Goal: Transaction & Acquisition: Subscribe to service/newsletter

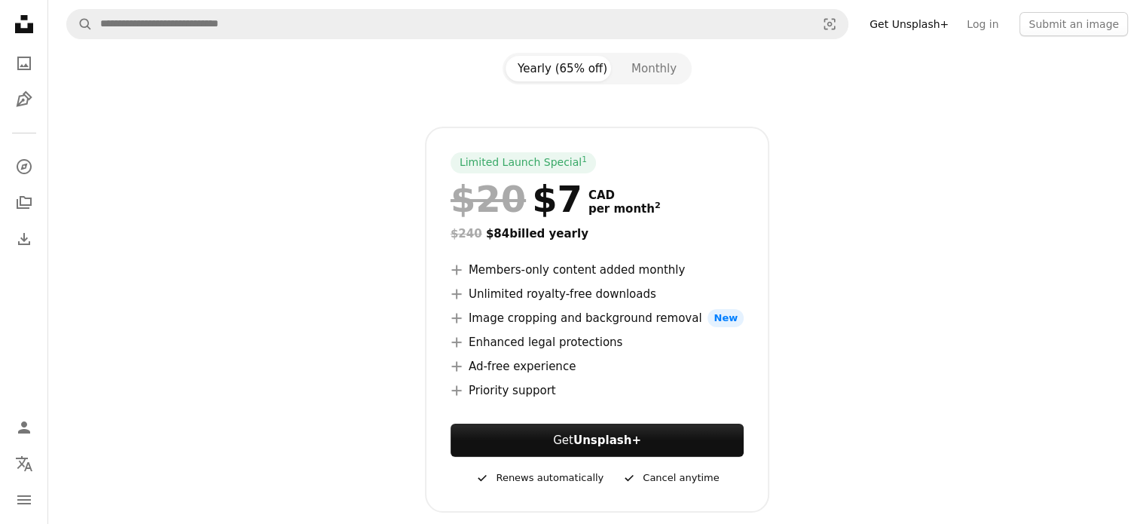
scroll to position [165, 0]
click at [536, 315] on li "A plus sign Image cropping and background removal New" at bounding box center [597, 317] width 293 height 18
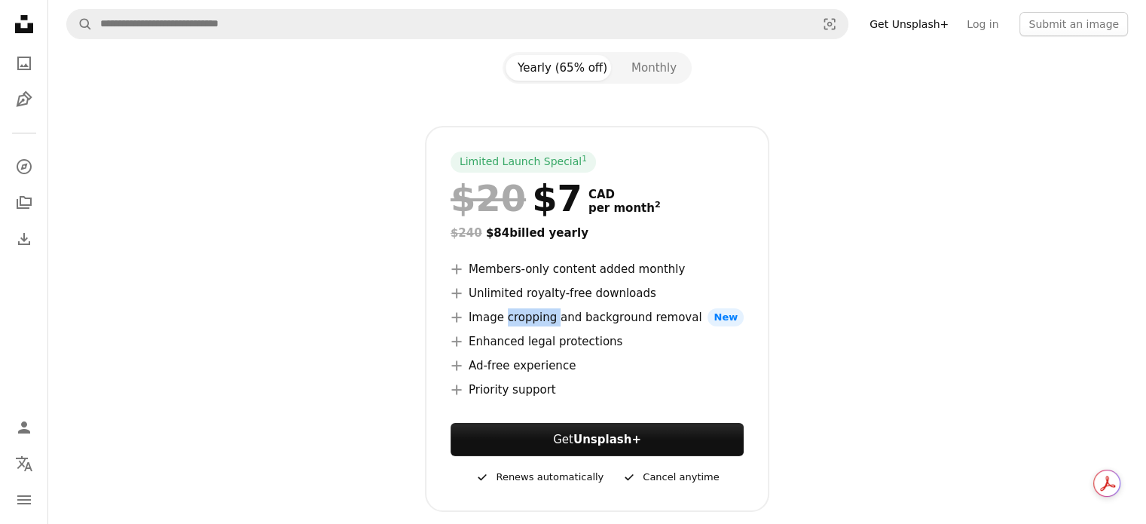
click at [536, 315] on li "A plus sign Image cropping and background removal New" at bounding box center [597, 317] width 293 height 18
click at [507, 353] on ul "A plus sign Members-only content added monthly A plus sign Unlimited royalty-fr…" at bounding box center [597, 329] width 293 height 139
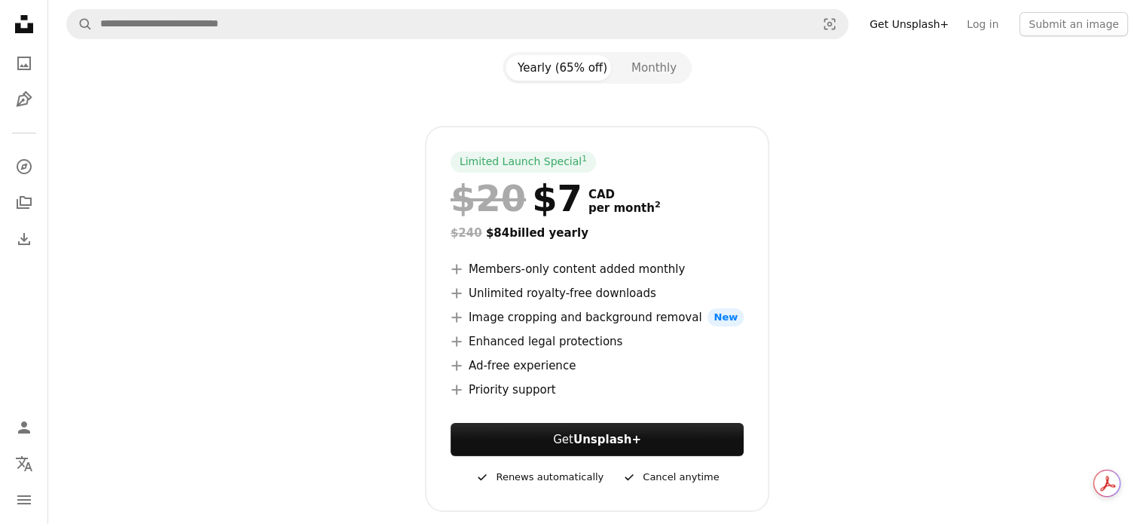
click at [537, 341] on li "A plus sign Enhanced legal protections" at bounding box center [597, 341] width 293 height 18
click at [520, 374] on ul "A plus sign Members-only content added monthly A plus sign Unlimited royalty-fr…" at bounding box center [597, 329] width 293 height 139
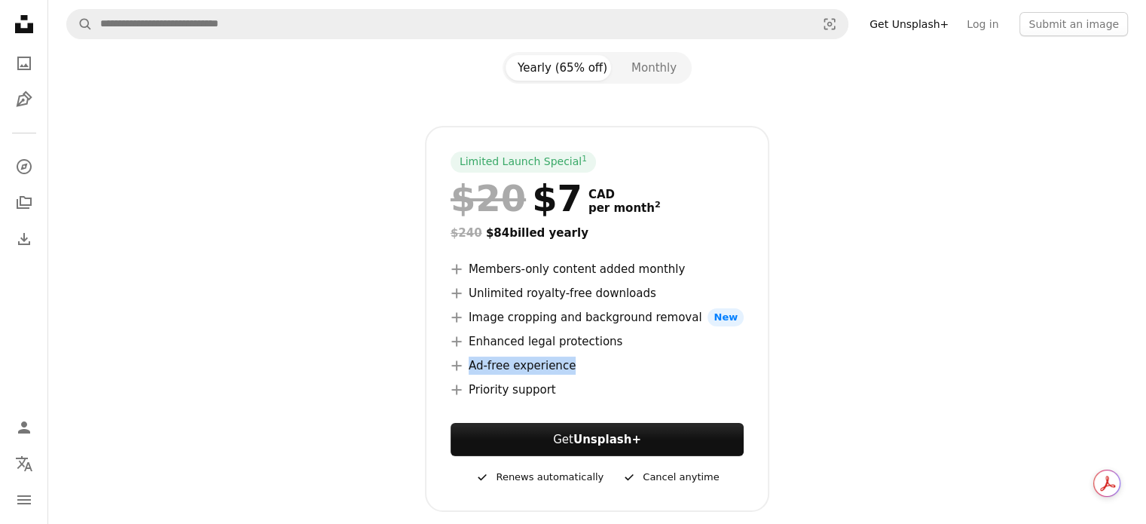
click at [520, 374] on ul "A plus sign Members-only content added monthly A plus sign Unlimited royalty-fr…" at bounding box center [597, 329] width 293 height 139
click at [719, 303] on ul "A plus sign Members-only content added monthly A plus sign Unlimited royalty-fr…" at bounding box center [597, 329] width 293 height 139
click at [449, 261] on div "Limited Launch Special 1 $20 $7 CAD per month 2 $240 $84 billed yearly A plus s…" at bounding box center [597, 319] width 344 height 386
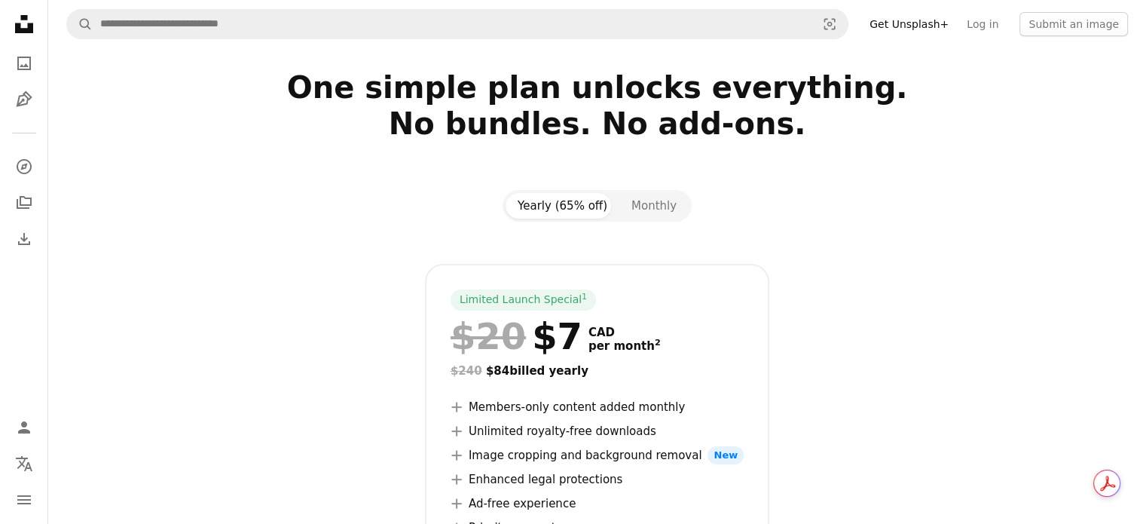
scroll to position [27, 0]
click at [548, 327] on div "$20 $7" at bounding box center [517, 335] width 132 height 39
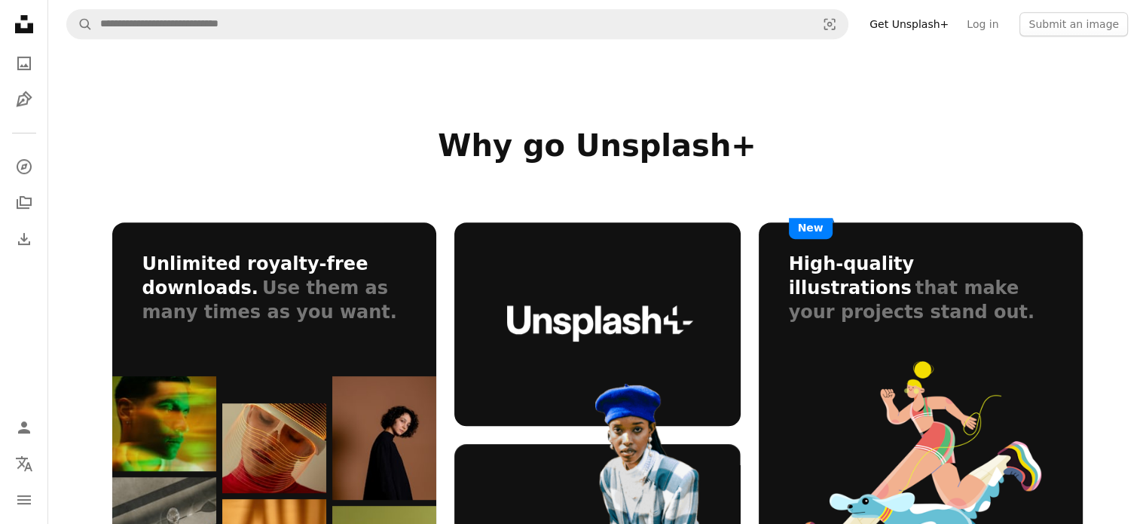
scroll to position [723, 0]
